Goal: Book appointment/travel/reservation

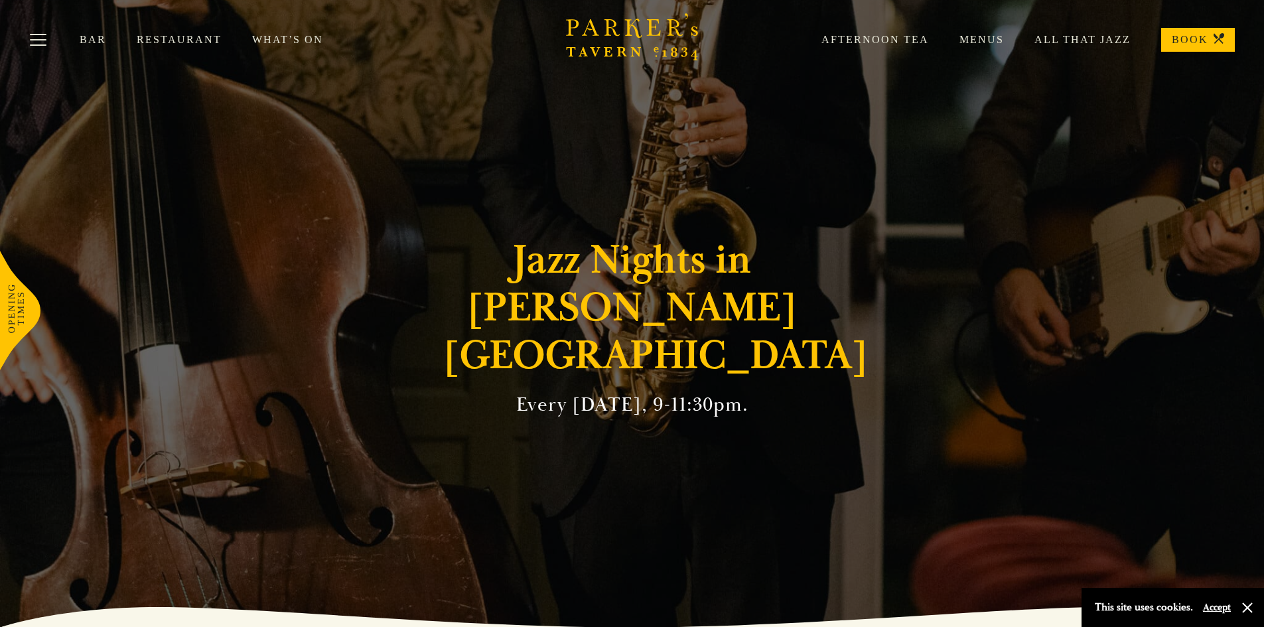
click at [182, 37] on link "Restaurant" at bounding box center [194, 39] width 115 height 13
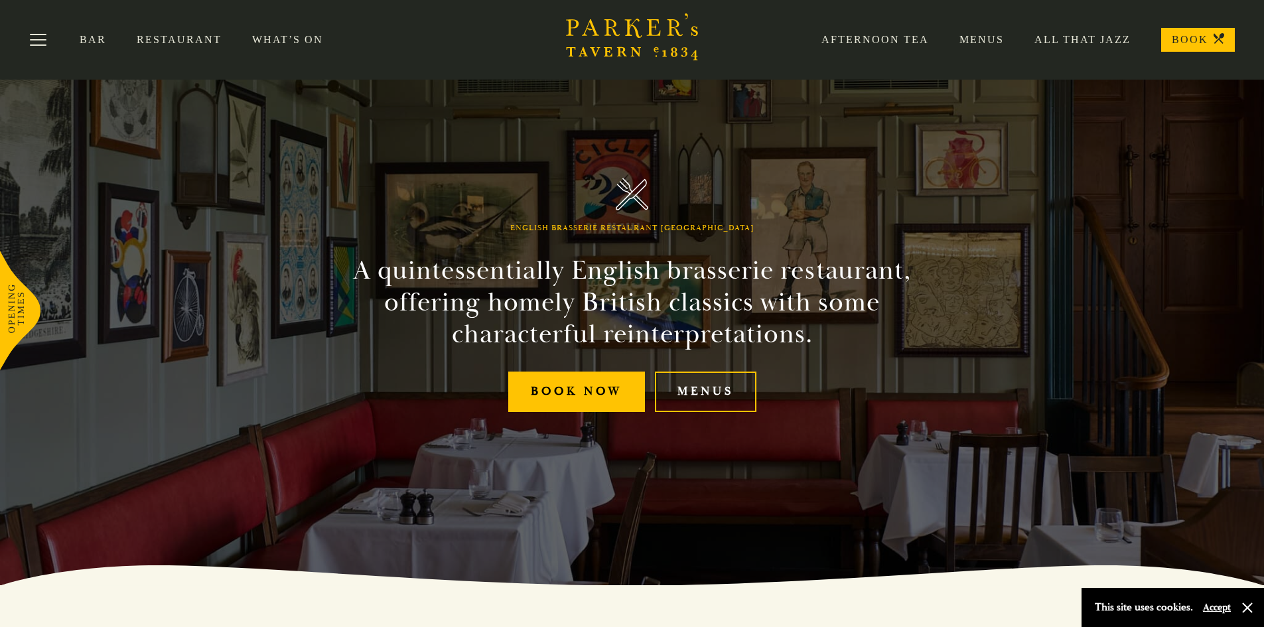
scroll to position [13, 0]
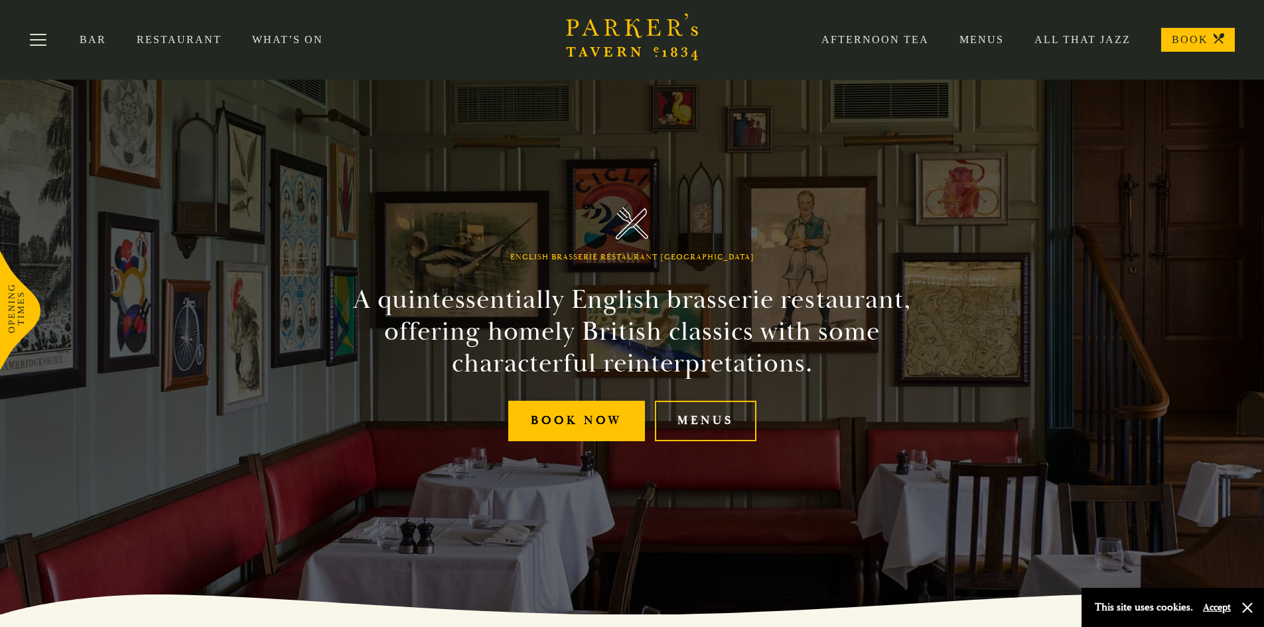
click at [723, 411] on link "Menus" at bounding box center [705, 421] width 101 height 40
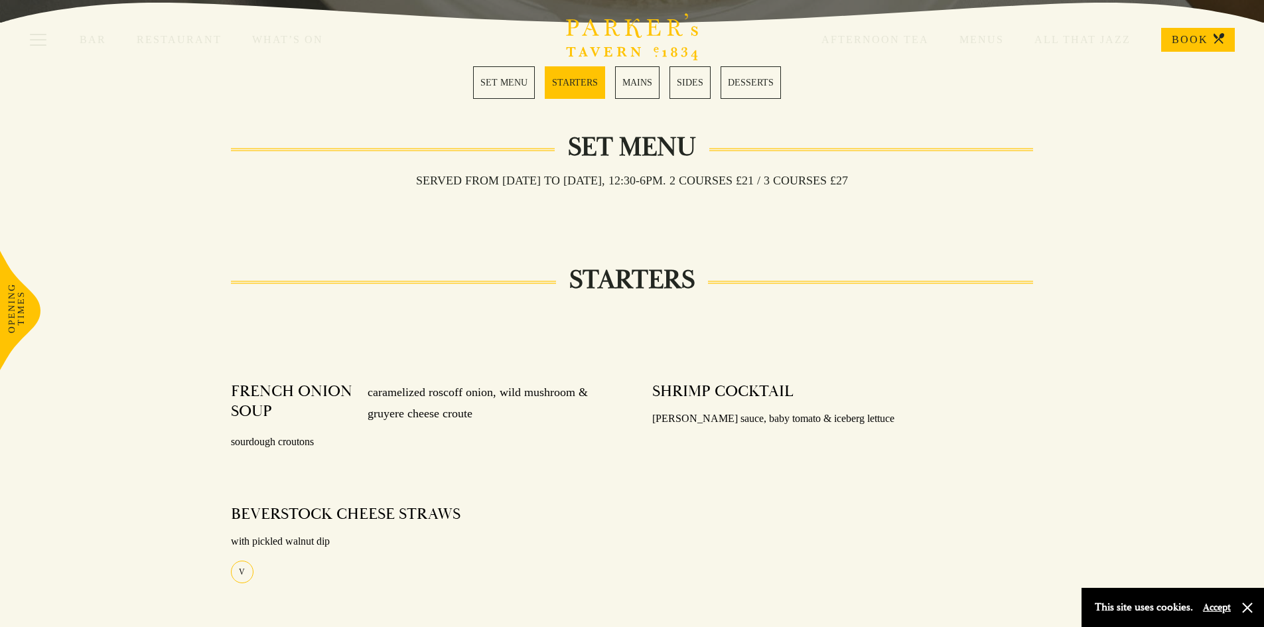
scroll to position [265, 0]
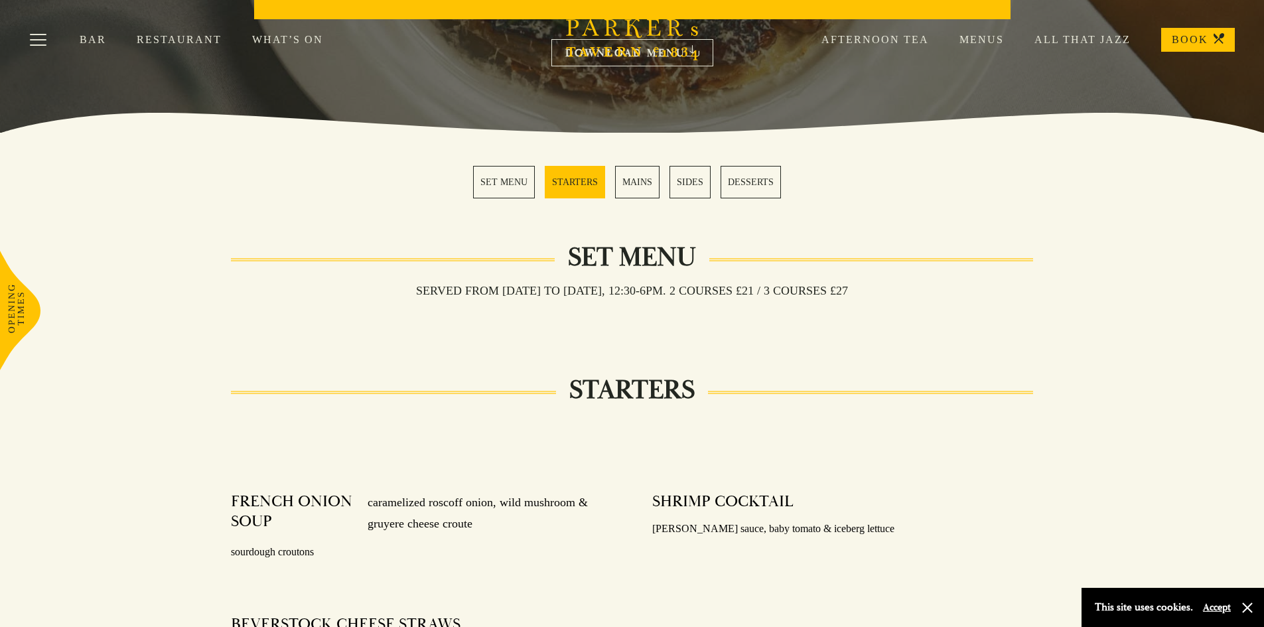
click at [640, 180] on link "MAINS" at bounding box center [637, 182] width 44 height 33
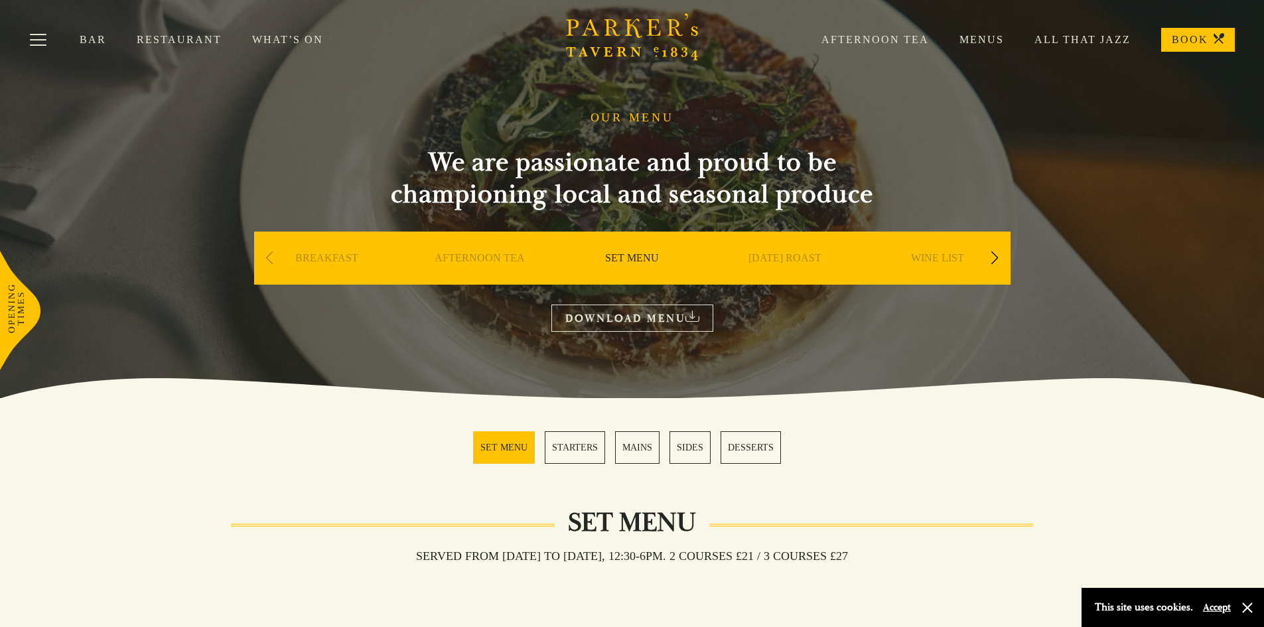
click at [279, 44] on link "What’s On" at bounding box center [302, 39] width 101 height 13
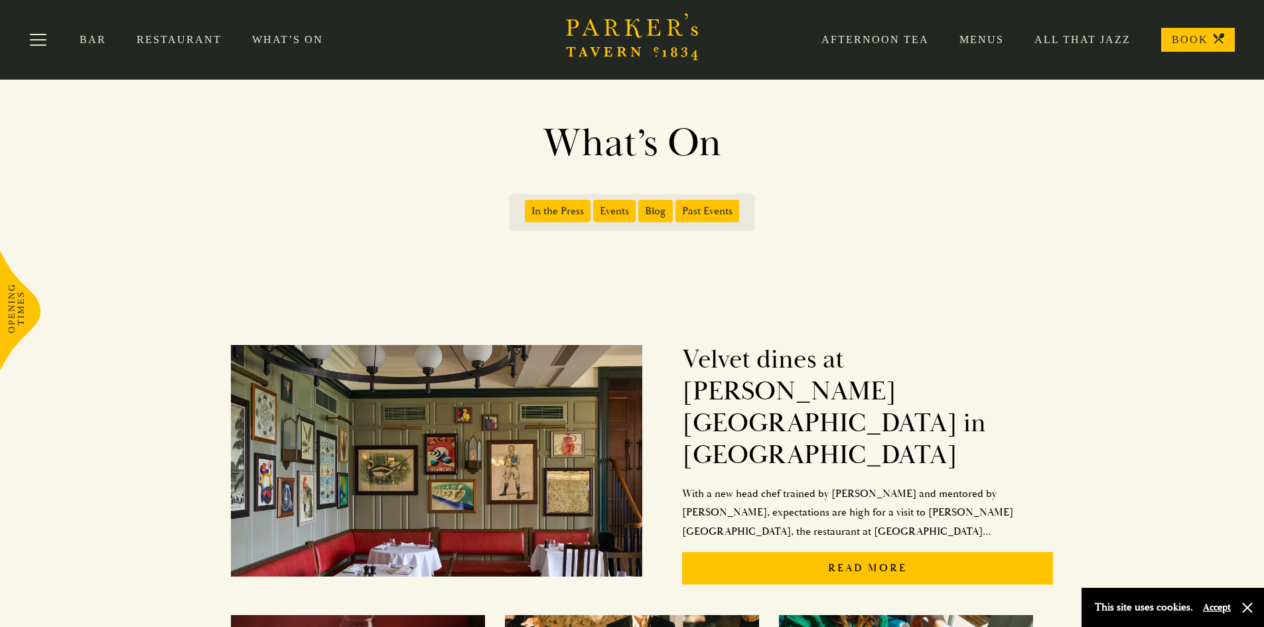
click at [1192, 45] on link "BOOK" at bounding box center [1198, 40] width 74 height 24
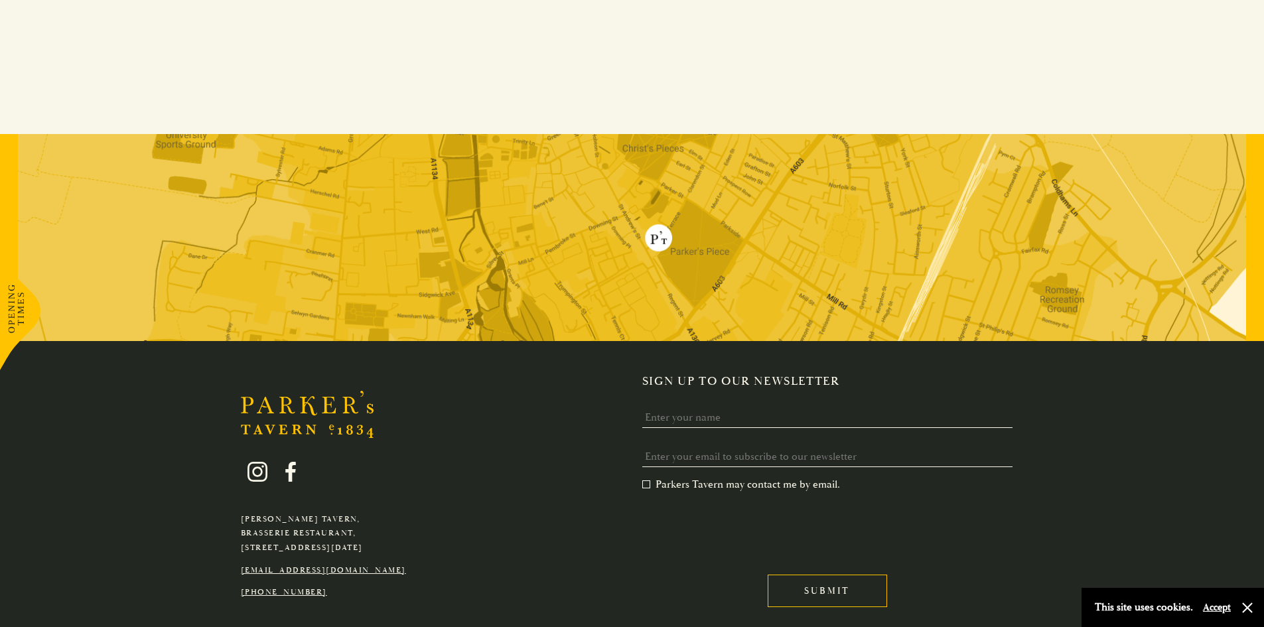
scroll to position [970, 0]
